Goal: Task Accomplishment & Management: Complete application form

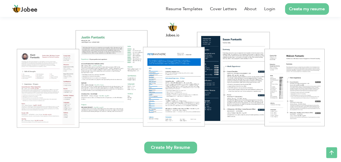
scroll to position [81, 0]
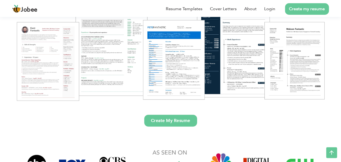
click at [163, 120] on link "Create My Resume" at bounding box center [170, 121] width 53 height 12
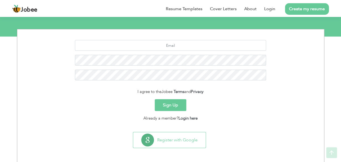
scroll to position [61, 0]
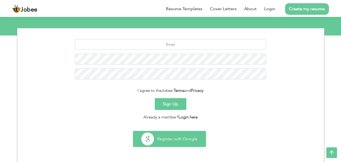
click at [185, 142] on button "Register with Google" at bounding box center [169, 139] width 72 height 16
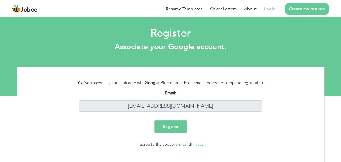
click at [164, 126] on input "Register" at bounding box center [170, 127] width 32 height 12
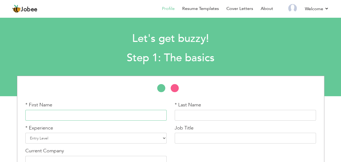
click at [98, 116] on input "text" at bounding box center [95, 115] width 141 height 11
type input "Awais"
type input "Aleem"
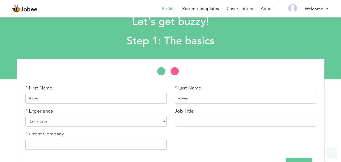
scroll to position [33, 0]
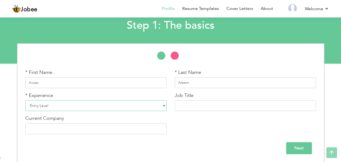
click at [61, 103] on select "Entry Level Less than 1 Year 1 Year 2 Years 3 Years 4 Years 5 Years 6 Years 7 Y…" at bounding box center [95, 105] width 141 height 11
click at [25, 100] on select "Entry Level Less than 1 Year 1 Year 2 Years 3 Years 4 Years 5 Years 6 Years 7 Y…" at bounding box center [95, 105] width 141 height 11
click at [212, 111] on input "text" at bounding box center [245, 105] width 141 height 11
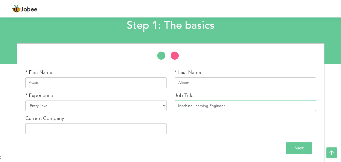
type input "Machine Learning Engineer"
click at [118, 128] on input "text" at bounding box center [95, 129] width 141 height 11
type input "S"
type input "Student"
click at [294, 146] on input "Next" at bounding box center [299, 149] width 26 height 12
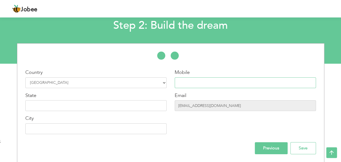
click at [209, 81] on input "text" at bounding box center [245, 83] width 141 height 11
type input "03144726009"
type input "pasrur Sialkot"
click at [94, 103] on input "text" at bounding box center [95, 105] width 141 height 11
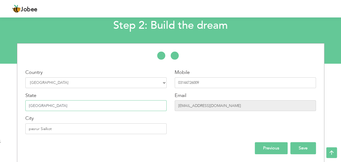
type input "[GEOGRAPHIC_DATA]"
click at [304, 147] on input "Save" at bounding box center [303, 149] width 26 height 12
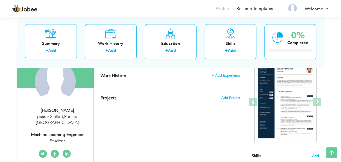
scroll to position [27, 0]
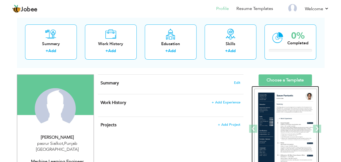
click at [290, 127] on img at bounding box center [285, 129] width 62 height 81
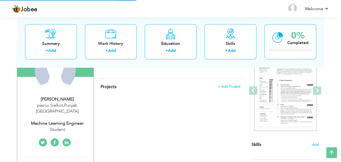
scroll to position [50, 0]
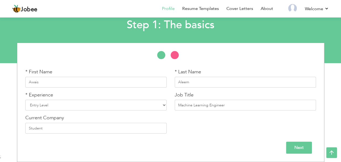
scroll to position [33, 0]
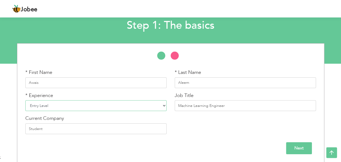
click at [91, 101] on select "Entry Level Less than 1 Year 1 Year 2 Years 3 Years 4 Years 5 Years 6 Years 7 Y…" at bounding box center [95, 105] width 141 height 11
click at [25, 100] on select "Entry Level Less than 1 Year 1 Year 2 Years 3 Years 4 Years 5 Years 6 Years 7 Y…" at bounding box center [95, 105] width 141 height 11
click at [240, 107] on input "Machine Learning Engineer" at bounding box center [245, 105] width 141 height 11
type input "M"
type input "AI Engineer"
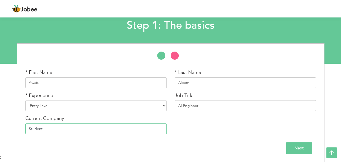
click at [127, 131] on input "Student" at bounding box center [95, 129] width 141 height 11
type input "S"
type input "DEN"
click at [297, 148] on input "Next" at bounding box center [299, 149] width 26 height 12
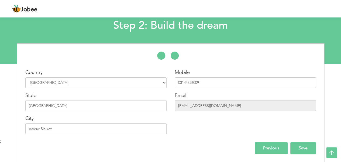
click at [307, 150] on input "Save" at bounding box center [303, 149] width 26 height 12
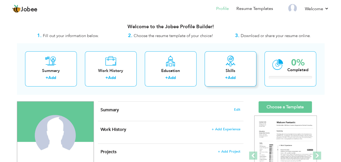
click at [239, 70] on div "Skills" at bounding box center [230, 71] width 43 height 6
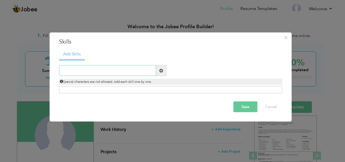
click at [87, 70] on input "text" at bounding box center [107, 70] width 97 height 11
type input "Python"
click at [163, 70] on span at bounding box center [161, 71] width 4 height 4
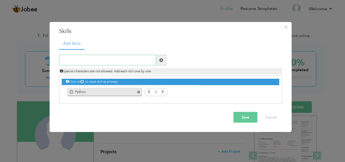
click at [79, 62] on input "text" at bounding box center [107, 60] width 97 height 11
type input "Pandas"
click at [161, 59] on span at bounding box center [161, 60] width 4 height 4
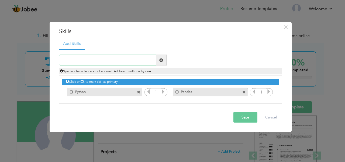
click at [98, 61] on input "text" at bounding box center [107, 60] width 97 height 11
type input "Numpy"
click at [163, 61] on span at bounding box center [161, 60] width 11 height 11
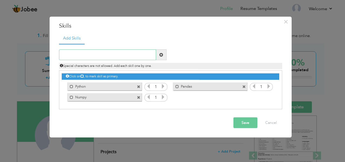
click at [85, 56] on input "text" at bounding box center [107, 55] width 97 height 11
drag, startPoint x: 67, startPoint y: 55, endPoint x: 86, endPoint y: 56, distance: 18.9
click at [67, 55] on input "MYSQL" at bounding box center [107, 55] width 97 height 11
type input "MySQL"
click at [159, 54] on span at bounding box center [161, 55] width 11 height 11
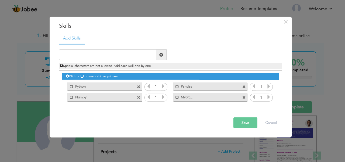
click at [162, 87] on icon at bounding box center [163, 86] width 5 height 5
click at [148, 87] on icon at bounding box center [148, 86] width 5 height 5
click at [162, 97] on icon at bounding box center [163, 97] width 5 height 5
click at [269, 88] on icon at bounding box center [268, 86] width 5 height 5
click at [267, 96] on icon at bounding box center [268, 97] width 5 height 5
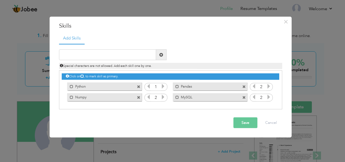
click at [269, 88] on icon at bounding box center [268, 86] width 5 height 5
click at [267, 95] on icon at bounding box center [268, 97] width 5 height 5
click at [268, 97] on icon at bounding box center [268, 97] width 5 height 5
click at [111, 55] on input "text" at bounding box center [107, 55] width 97 height 11
type input "E"
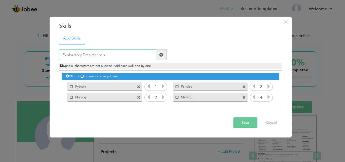
type input "Exploratory Data Analysis"
click at [162, 53] on span at bounding box center [161, 55] width 4 height 4
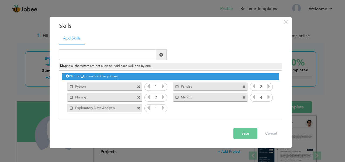
click at [163, 108] on icon at bounding box center [163, 108] width 5 height 5
click at [119, 54] on input "text" at bounding box center [107, 55] width 97 height 11
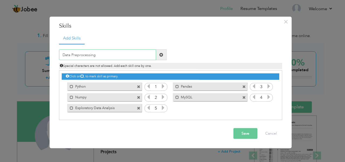
click at [83, 55] on input "Data Preprocessing" at bounding box center [107, 55] width 97 height 11
click at [72, 54] on input "Data Reprocessing" at bounding box center [107, 55] width 97 height 11
click at [75, 55] on input "Data Reprocessing" at bounding box center [107, 55] width 97 height 11
click at [72, 55] on input "Data preprocessing" at bounding box center [107, 55] width 97 height 11
click at [74, 56] on input "Data Pre processing" at bounding box center [107, 55] width 97 height 11
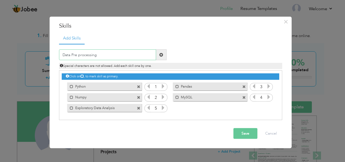
click at [71, 53] on input "Data Pre processing" at bounding box center [107, 55] width 97 height 11
click at [107, 56] on input "Data Pre processing" at bounding box center [107, 55] width 97 height 11
type input "Data Pre processing"
click at [164, 53] on span at bounding box center [161, 55] width 11 height 11
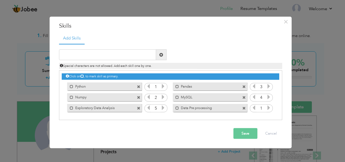
click at [268, 109] on icon at bounding box center [268, 108] width 5 height 5
click at [269, 109] on icon at bounding box center [268, 108] width 5 height 5
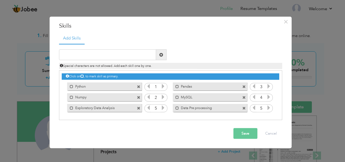
click at [269, 109] on icon at bounding box center [268, 108] width 5 height 5
click at [249, 134] on button "Save" at bounding box center [245, 133] width 24 height 11
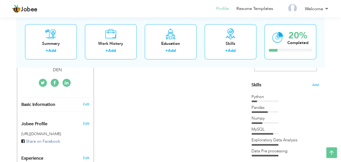
scroll to position [108, 0]
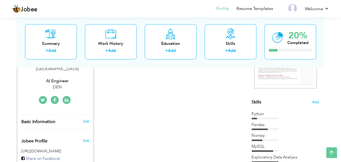
click at [319, 102] on div "Choose a Template ‹" at bounding box center [285, 129] width 77 height 270
click at [315, 101] on span "Add" at bounding box center [315, 102] width 7 height 5
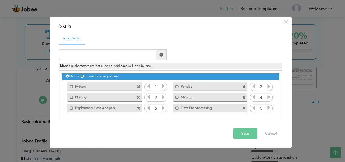
click at [164, 86] on icon at bounding box center [163, 86] width 5 height 5
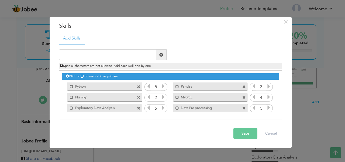
click at [254, 108] on icon at bounding box center [253, 108] width 5 height 5
click at [148, 109] on icon at bounding box center [148, 108] width 5 height 5
click at [269, 87] on icon at bounding box center [268, 86] width 5 height 5
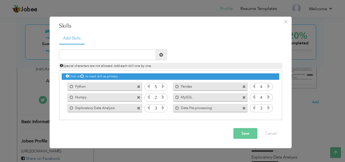
click at [165, 98] on icon at bounding box center [163, 97] width 5 height 5
click at [246, 133] on button "Save" at bounding box center [245, 133] width 24 height 11
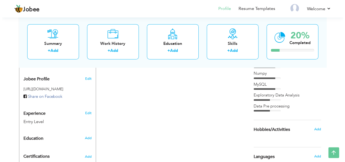
scroll to position [162, 0]
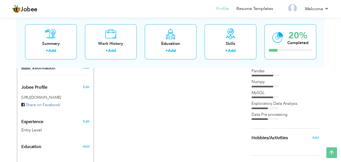
click at [27, 127] on div "Entry Level" at bounding box center [48, 130] width 55 height 6
type input "Awais"
type input "Aleem"
type input "03144726009"
select select "number:166"
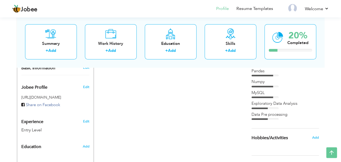
type input "[GEOGRAPHIC_DATA]"
type input "pasrur Sialkot"
select select "number:1"
type input "DEN"
type input "AI Engineer"
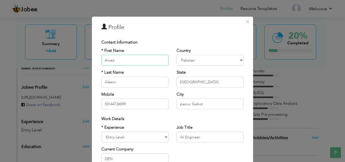
click at [128, 61] on input "Awais" at bounding box center [134, 60] width 67 height 11
click at [157, 43] on div "Contact Information" at bounding box center [172, 42] width 142 height 6
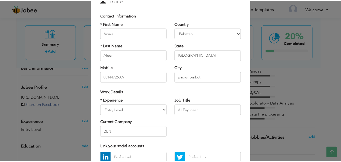
scroll to position [79, 0]
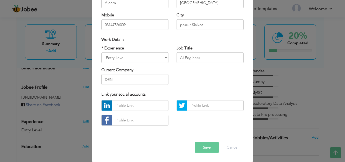
click at [204, 146] on button "Save" at bounding box center [207, 148] width 24 height 11
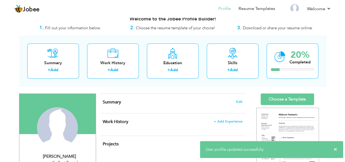
scroll to position [0, 0]
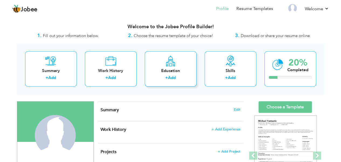
click at [164, 68] on div "Education" at bounding box center [170, 71] width 43 height 6
radio input "true"
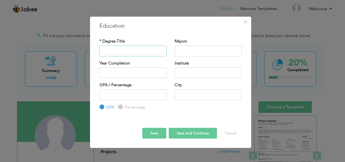
click at [117, 48] on input "text" at bounding box center [132, 51] width 67 height 11
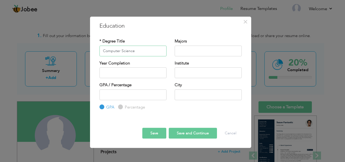
type input "Computer Science"
click at [203, 51] on input "text" at bounding box center [208, 51] width 67 height 11
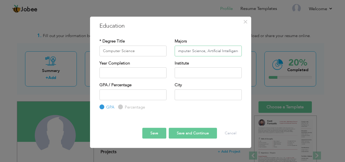
scroll to position [0, 7]
type input "Computer Science, Artificial Intelligence"
click at [194, 71] on input "text" at bounding box center [208, 73] width 67 height 11
type input "[GEOGRAPHIC_DATA]"
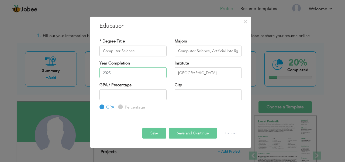
click at [129, 76] on input "2025" at bounding box center [132, 73] width 67 height 11
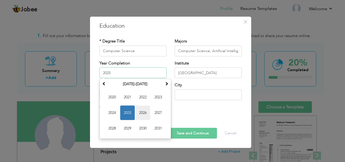
click at [141, 113] on span "2026" at bounding box center [142, 113] width 15 height 15
type input "2026"
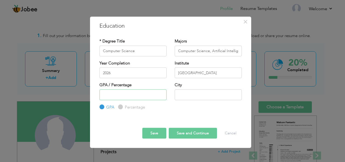
click at [114, 98] on input "number" at bounding box center [132, 94] width 67 height 11
click at [161, 97] on input "-1" at bounding box center [132, 94] width 67 height 11
click at [161, 96] on input "-2" at bounding box center [132, 94] width 67 height 11
click at [161, 96] on input "-3" at bounding box center [132, 94] width 67 height 11
click at [161, 96] on input "-4" at bounding box center [132, 94] width 67 height 11
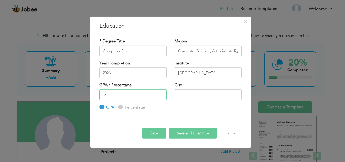
click at [161, 96] on input "-5" at bounding box center [132, 94] width 67 height 11
click at [162, 93] on input "-4" at bounding box center [132, 94] width 67 height 11
click at [162, 93] on input "-3" at bounding box center [132, 94] width 67 height 11
click at [162, 93] on input "-2" at bounding box center [132, 94] width 67 height 11
click at [162, 93] on input "-1" at bounding box center [132, 94] width 67 height 11
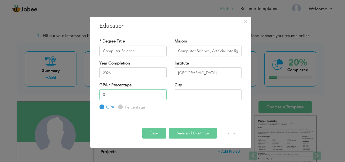
click at [162, 93] on input "0" at bounding box center [132, 94] width 67 height 11
click at [162, 93] on input "1" at bounding box center [132, 94] width 67 height 11
click at [162, 93] on input "2" at bounding box center [132, 94] width 67 height 11
click at [162, 93] on input "3" at bounding box center [132, 94] width 67 height 11
click at [162, 93] on input "4" at bounding box center [132, 94] width 67 height 11
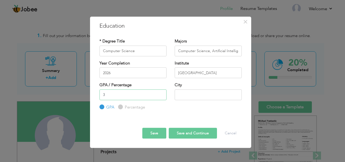
click at [162, 96] on input "3" at bounding box center [132, 94] width 67 height 11
click at [162, 96] on input "2" at bounding box center [132, 94] width 67 height 11
click at [139, 97] on input "2" at bounding box center [132, 94] width 67 height 11
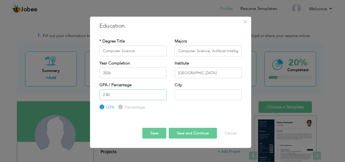
type input "2.82"
click at [207, 97] on input "text" at bounding box center [208, 94] width 67 height 11
type input "pasrur Sialkot"
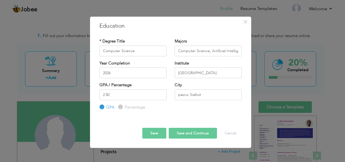
click at [159, 135] on button "Save" at bounding box center [154, 133] width 24 height 11
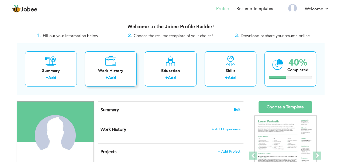
click at [114, 70] on div "Work History" at bounding box center [110, 71] width 43 height 6
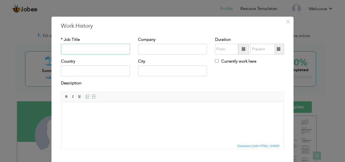
click at [79, 47] on input "text" at bounding box center [95, 49] width 69 height 11
click at [89, 51] on input "text" at bounding box center [95, 49] width 69 height 11
type input "Inernship"
click at [183, 48] on input "text" at bounding box center [172, 49] width 69 height 11
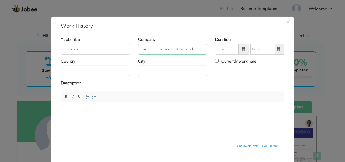
type input "Digital Empowerment Network"
click at [90, 72] on input "text" at bounding box center [95, 71] width 69 height 11
type input "[GEOGRAPHIC_DATA]"
click at [167, 72] on input "pasrur Sialkot" at bounding box center [172, 71] width 69 height 11
type input "p"
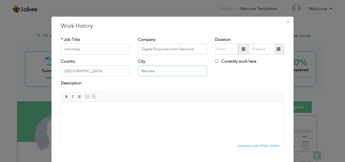
type input "Remote"
type input "08/2025"
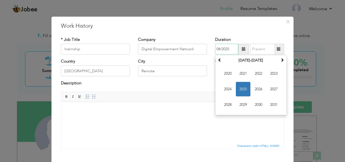
click at [223, 49] on input "08/2025" at bounding box center [226, 49] width 23 height 11
click at [278, 50] on span at bounding box center [279, 49] width 4 height 4
type input "08/2025"
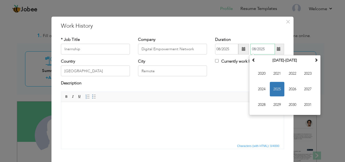
click at [275, 91] on span "2025" at bounding box center [277, 89] width 15 height 15
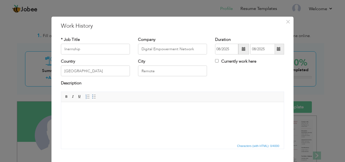
click at [244, 48] on span at bounding box center [243, 49] width 11 height 11
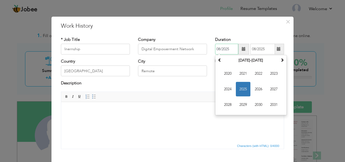
click at [241, 89] on span "2025" at bounding box center [243, 89] width 15 height 15
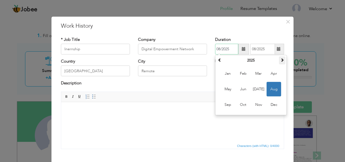
click at [282, 59] on span at bounding box center [282, 60] width 4 height 4
click at [218, 59] on span at bounding box center [220, 60] width 4 height 4
click at [256, 72] on span "Mar" at bounding box center [258, 74] width 15 height 15
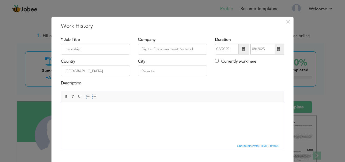
click at [246, 50] on span at bounding box center [243, 49] width 11 height 11
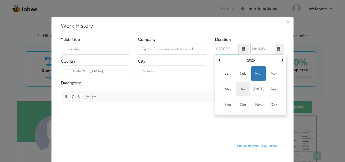
click at [239, 90] on span "Jun" at bounding box center [243, 89] width 15 height 15
type input "06/2025"
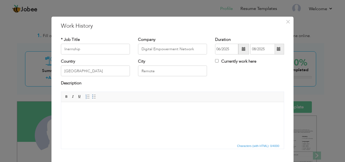
click at [277, 49] on span at bounding box center [279, 49] width 4 height 4
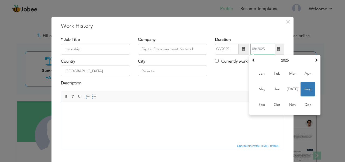
click at [304, 88] on span "Aug" at bounding box center [307, 89] width 15 height 15
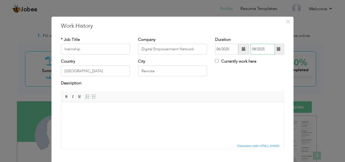
click at [253, 49] on input "08/2025" at bounding box center [262, 49] width 25 height 11
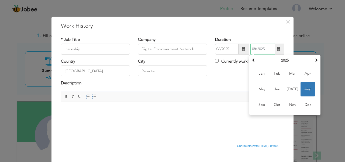
click at [250, 48] on input "08/2025" at bounding box center [262, 49] width 25 height 11
click at [253, 49] on input "08/2025" at bounding box center [262, 49] width 25 height 11
type input "08/2010"
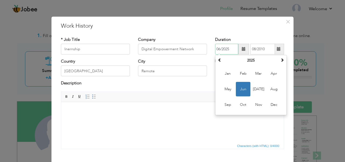
click at [218, 49] on input "06/2025" at bounding box center [226, 49] width 23 height 11
click at [219, 48] on input "06/2025" at bounding box center [226, 49] width 23 height 11
click at [219, 49] on input "05/2025" at bounding box center [226, 49] width 23 height 11
click at [217, 48] on input "05/2025" at bounding box center [226, 49] width 23 height 11
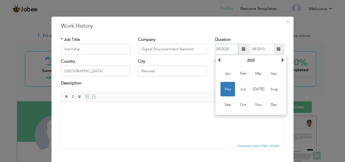
click at [218, 48] on input "05/2025" at bounding box center [226, 49] width 23 height 11
type input "05/2015"
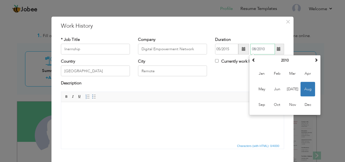
click at [265, 49] on input "08/2010" at bounding box center [262, 49] width 25 height 11
click at [254, 48] on input "08/2025" at bounding box center [262, 49] width 25 height 11
type input "08/2025"
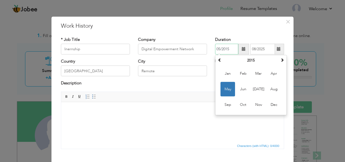
click at [228, 48] on input "05/2015" at bounding box center [226, 49] width 23 height 11
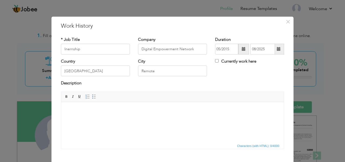
click at [191, 119] on html at bounding box center [172, 110] width 223 height 16
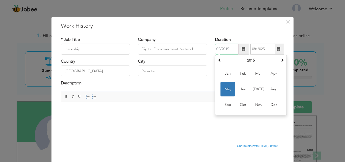
click at [218, 49] on input "05/2015" at bounding box center [226, 49] width 23 height 11
click at [226, 49] on input "05/2015" at bounding box center [226, 49] width 23 height 11
type input "05/2025"
click at [186, 119] on html at bounding box center [172, 110] width 223 height 16
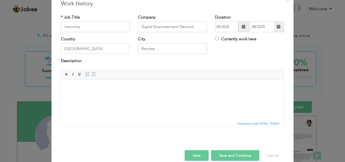
scroll to position [30, 0]
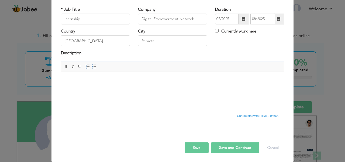
click at [102, 88] on html at bounding box center [172, 80] width 223 height 16
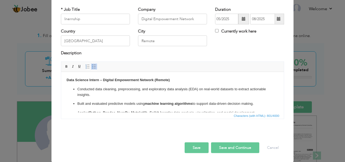
click at [199, 150] on button "Save" at bounding box center [197, 148] width 24 height 11
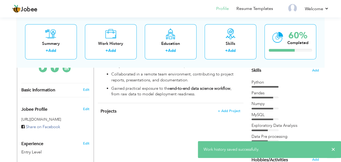
scroll to position [135, 0]
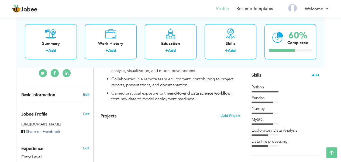
click at [317, 74] on span "Add" at bounding box center [315, 75] width 7 height 5
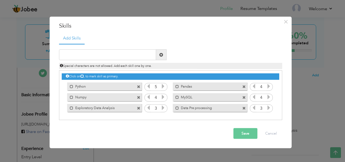
click at [162, 55] on span at bounding box center [161, 55] width 4 height 4
click at [97, 54] on input "text" at bounding box center [107, 55] width 97 height 11
type input "Scikit-learn"
click at [159, 54] on span at bounding box center [161, 55] width 4 height 4
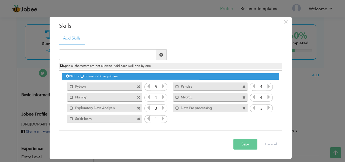
click at [162, 119] on icon at bounding box center [163, 118] width 5 height 5
click at [206, 123] on div "Click on , to mark skill as primary. Mark as primary skill. Python 5 Pandas 4 N…" at bounding box center [170, 97] width 217 height 53
click at [245, 146] on button "Save" at bounding box center [245, 144] width 24 height 11
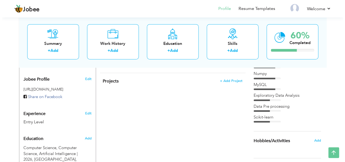
scroll to position [162, 0]
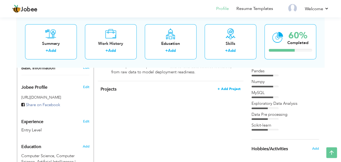
click at [232, 87] on span "+ Add Project" at bounding box center [228, 89] width 23 height 4
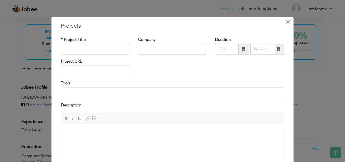
click at [286, 22] on span "×" at bounding box center [288, 22] width 5 height 10
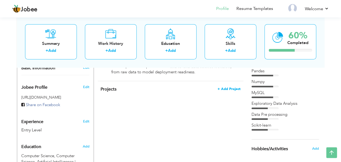
click at [227, 87] on span "+ Add Project" at bounding box center [228, 89] width 23 height 4
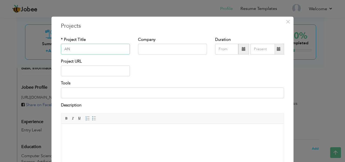
type input "A"
type input "Titanic ANN model"
click at [157, 48] on input "text" at bounding box center [172, 49] width 69 height 11
type input "College Project"
type input "08/2025"
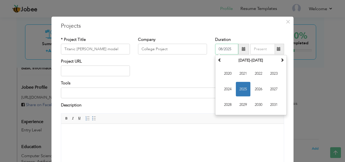
click at [223, 49] on input "08/2025" at bounding box center [226, 49] width 23 height 11
click at [173, 49] on input "College Project" at bounding box center [172, 49] width 69 height 11
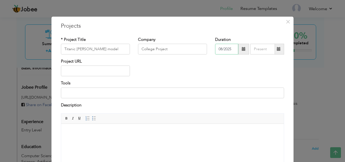
click at [222, 50] on input "08/2025" at bounding box center [226, 49] width 23 height 11
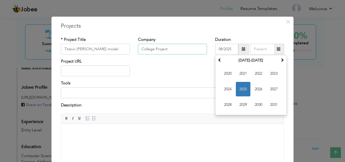
click at [186, 50] on input "College Project" at bounding box center [172, 49] width 69 height 11
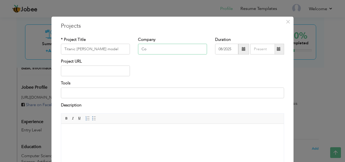
type input "C"
type input "DEN"
click at [228, 51] on input "08/2025" at bounding box center [226, 49] width 23 height 11
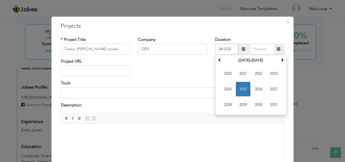
click at [243, 88] on span "2025" at bounding box center [243, 89] width 15 height 15
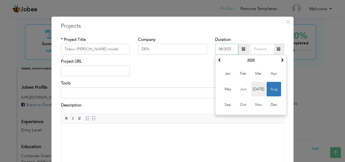
click at [253, 89] on span "Jul" at bounding box center [258, 89] width 15 height 15
type input "07/2025"
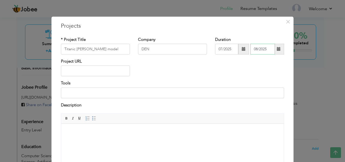
click at [261, 51] on input "08/2025" at bounding box center [262, 49] width 25 height 11
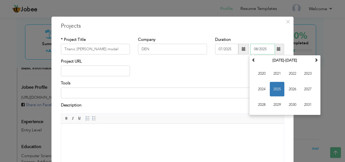
click at [274, 88] on span "2025" at bounding box center [277, 89] width 15 height 15
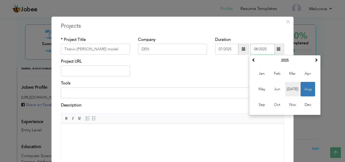
click at [288, 90] on span "Jul" at bounding box center [292, 89] width 15 height 15
type input "07/2025"
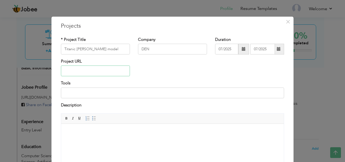
click at [82, 68] on input "text" at bounding box center [95, 71] width 69 height 11
click at [82, 95] on input at bounding box center [172, 93] width 223 height 11
click at [84, 70] on input "text" at bounding box center [95, 71] width 69 height 11
click at [86, 92] on input at bounding box center [172, 93] width 223 height 11
click at [86, 69] on input "text" at bounding box center [95, 71] width 69 height 11
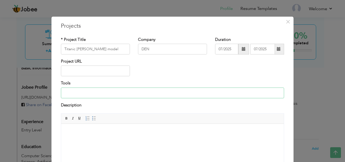
click at [87, 92] on input at bounding box center [172, 93] width 223 height 11
click at [88, 72] on input "text" at bounding box center [95, 71] width 69 height 11
click at [88, 94] on input at bounding box center [172, 93] width 223 height 11
click at [89, 71] on input "text" at bounding box center [95, 71] width 69 height 11
drag, startPoint x: 91, startPoint y: 95, endPoint x: 91, endPoint y: 85, distance: 9.7
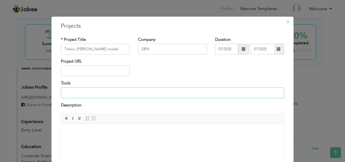
click at [91, 95] on input at bounding box center [172, 93] width 223 height 11
click at [92, 67] on input "text" at bounding box center [95, 71] width 69 height 11
click at [92, 91] on input at bounding box center [172, 93] width 223 height 11
click at [93, 71] on input "text" at bounding box center [95, 71] width 69 height 11
click at [93, 96] on input at bounding box center [172, 93] width 223 height 11
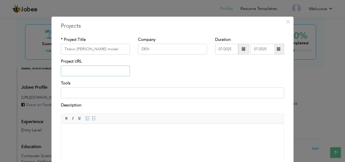
click at [93, 71] on input "text" at bounding box center [95, 71] width 69 height 11
click at [93, 94] on input at bounding box center [172, 93] width 223 height 11
click at [81, 71] on input "text" at bounding box center [95, 71] width 69 height 11
click at [79, 102] on div "Tools" at bounding box center [172, 92] width 231 height 22
click at [78, 96] on input at bounding box center [172, 93] width 223 height 11
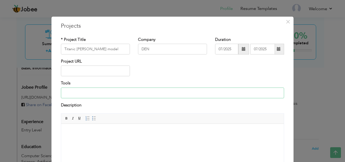
click at [91, 92] on input at bounding box center [172, 93] width 223 height 11
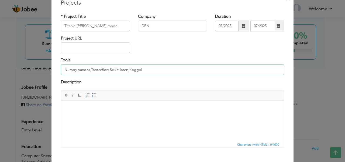
scroll to position [52, 0]
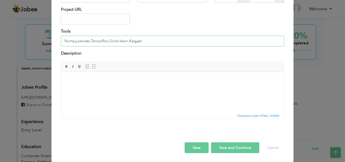
type input "Numpy,pandas,Tensorflow,Scikit-learn,Keggel"
click at [131, 85] on html at bounding box center [172, 80] width 223 height 16
click at [168, 89] on html at bounding box center [172, 80] width 223 height 16
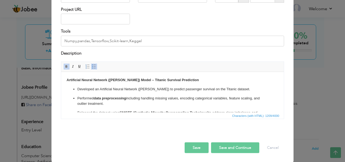
scroll to position [0, 0]
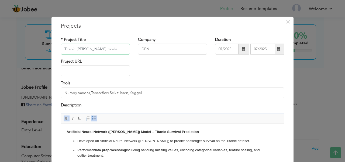
click at [107, 50] on input "Titanic ANN model" at bounding box center [95, 49] width 69 height 11
type input "Titanic Survival Prediction"
click at [62, 93] on input "Numpy,pandas,Tensorflow,Scikit-learn,Keggel" at bounding box center [172, 93] width 223 height 11
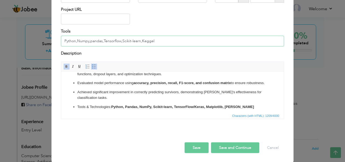
scroll to position [68, 0]
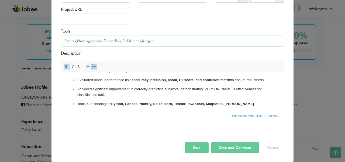
type input "Python,Numpy,pandas,Tensorflow,Scikit-learn,Keggel"
click at [201, 150] on button "Save" at bounding box center [197, 148] width 24 height 11
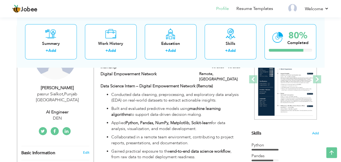
scroll to position [27, 0]
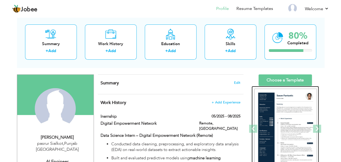
click at [289, 119] on img at bounding box center [285, 129] width 62 height 81
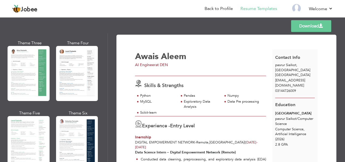
scroll to position [108, 0]
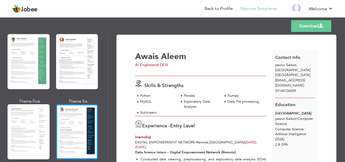
click at [74, 122] on div at bounding box center [77, 132] width 42 height 55
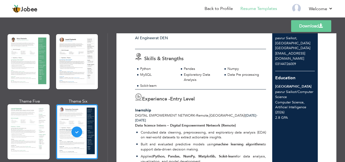
scroll to position [0, 0]
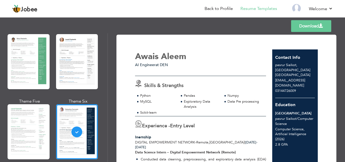
click at [307, 27] on link "Download" at bounding box center [311, 26] width 40 height 12
